Goal: Browse casually: Explore the website without a specific task or goal

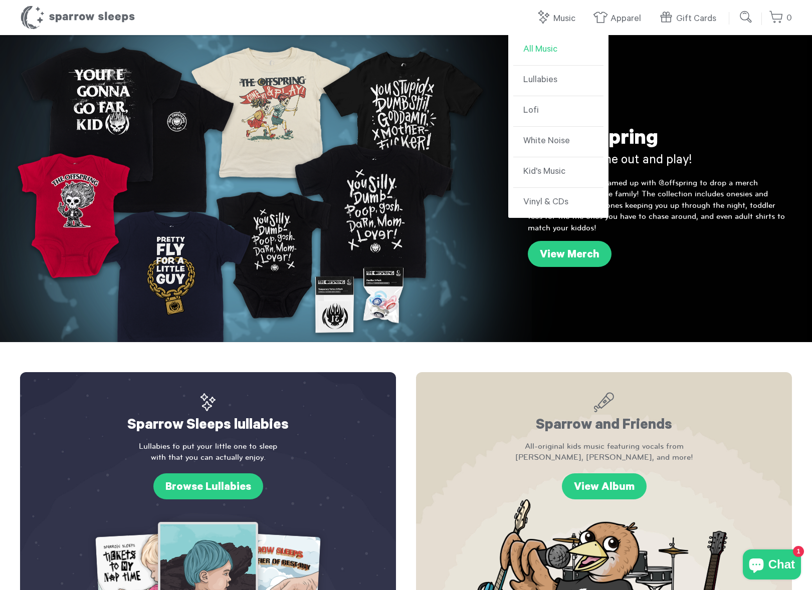
click at [552, 54] on link "All Music" at bounding box center [558, 50] width 90 height 31
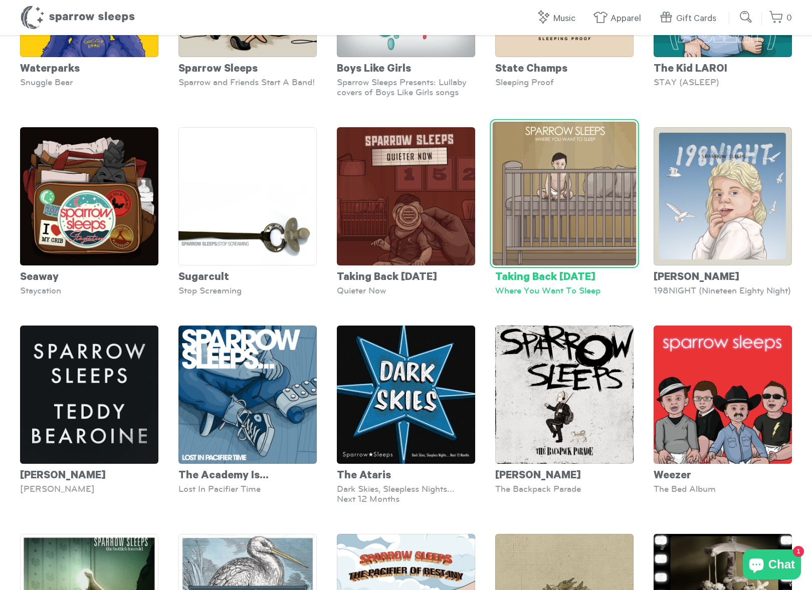
scroll to position [3057, 0]
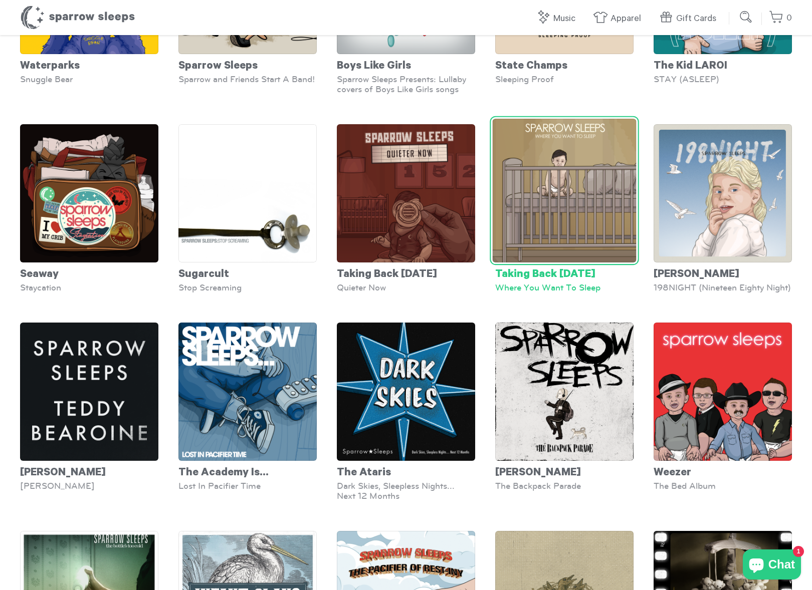
click at [547, 263] on div "Taking Back Sunday" at bounding box center [564, 273] width 138 height 20
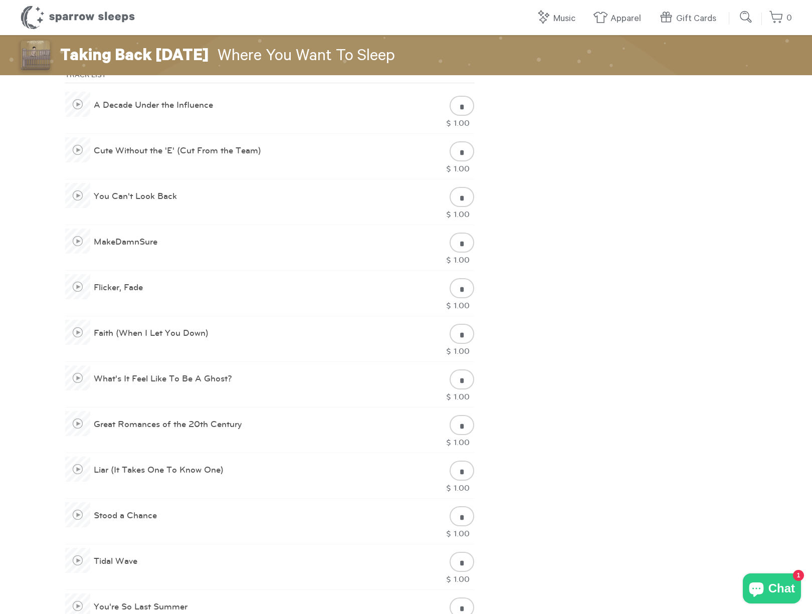
scroll to position [485, 0]
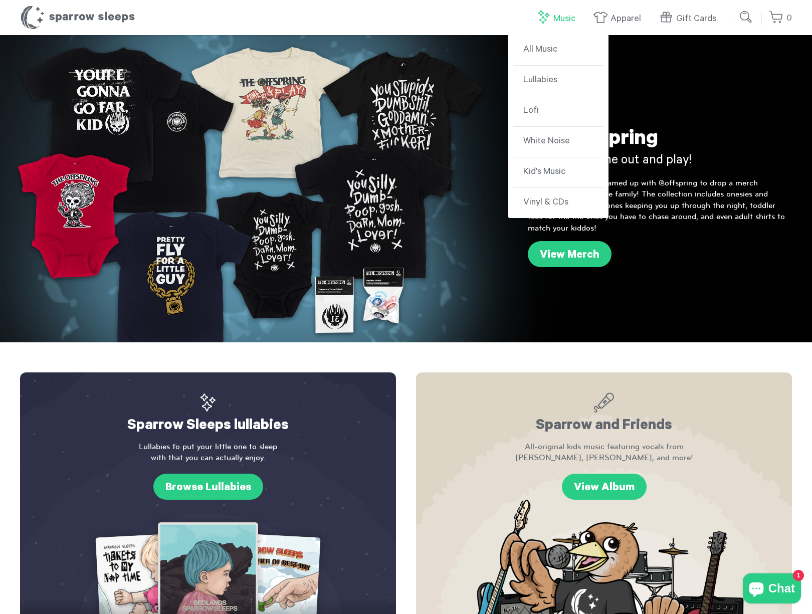
click at [570, 17] on link "Music" at bounding box center [558, 19] width 45 height 22
click at [543, 47] on link "All Music" at bounding box center [558, 50] width 90 height 31
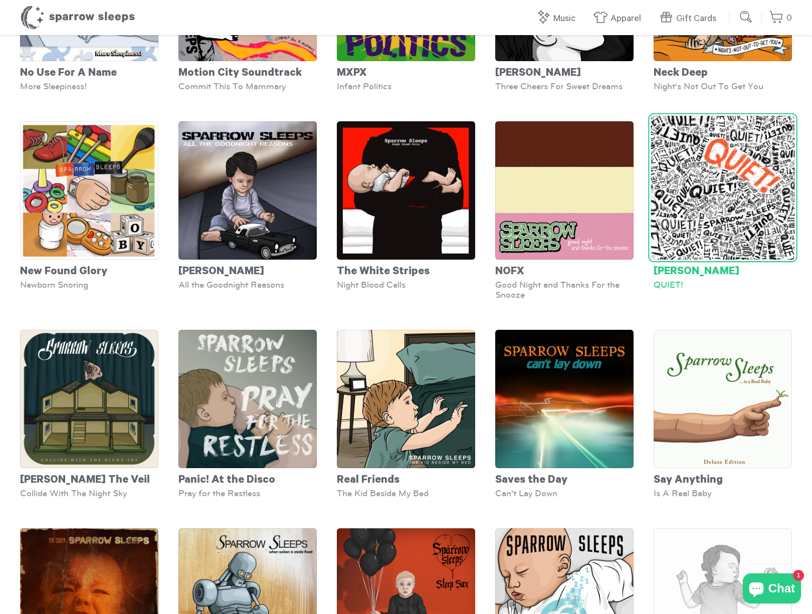
scroll to position [2248, 0]
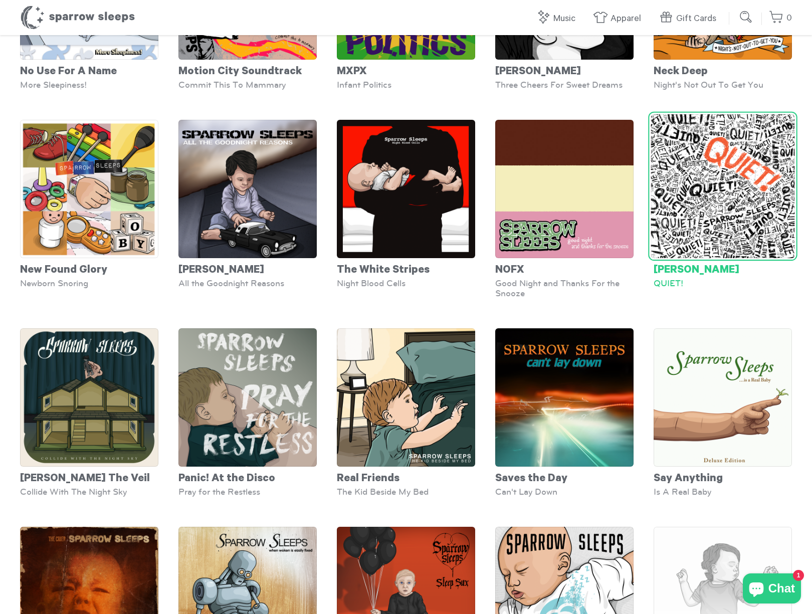
click at [718, 201] on img at bounding box center [722, 186] width 144 height 144
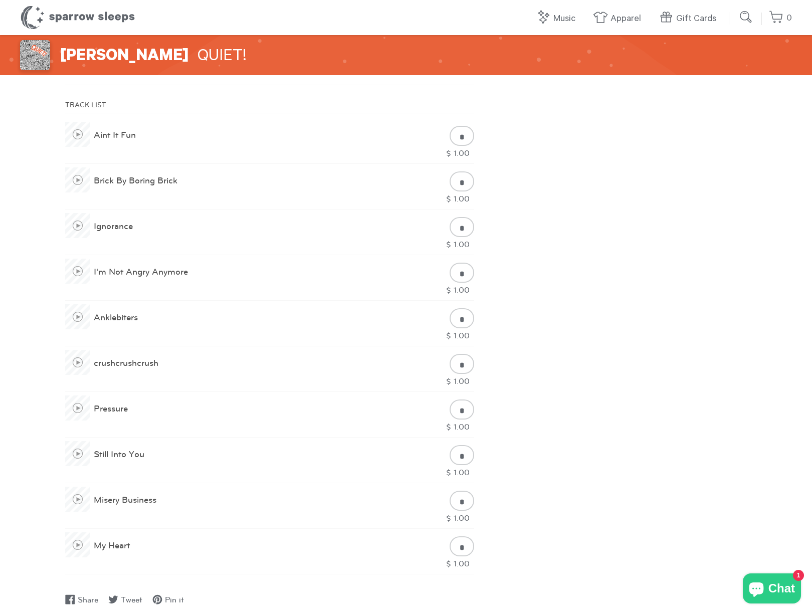
scroll to position [418, 0]
